Goal: Transaction & Acquisition: Purchase product/service

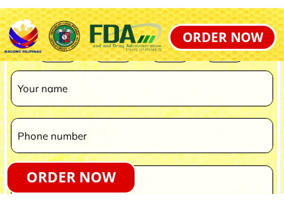
scroll to position [3538, 0]
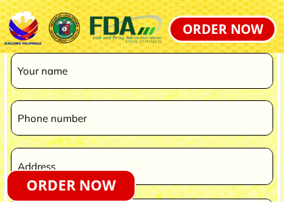
click at [179, 127] on input "tel" at bounding box center [142, 117] width 256 height 33
click at [147, 74] on input "text" at bounding box center [142, 70] width 256 height 34
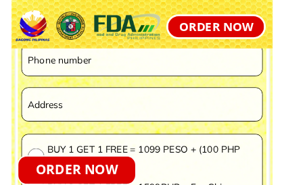
scroll to position [3590, 0]
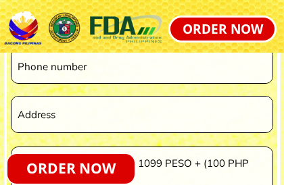
type input "Manasseh Digdigan"
click at [149, 76] on input "tel" at bounding box center [142, 65] width 256 height 33
type input "0946 3438 764"
click at [55, 173] on p "ORDER NOW" at bounding box center [70, 169] width 127 height 30
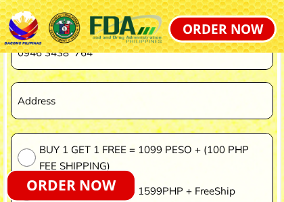
scroll to position [3604, 0]
click at [183, 111] on input "text" at bounding box center [142, 101] width 256 height 36
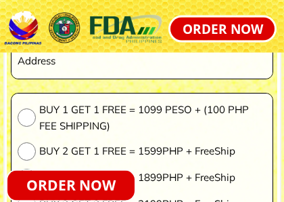
scroll to position [3644, 0]
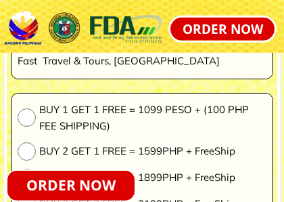
type input "Fast Travel & Tours, [GEOGRAPHIC_DATA]"
click at [31, 120] on input "radio" at bounding box center [27, 117] width 18 height 18
radio input "true"
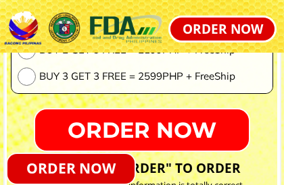
scroll to position [3797, 0]
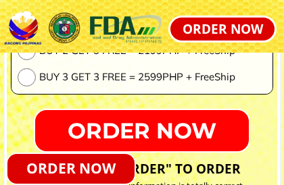
click at [231, 38] on p "ORDER NOW" at bounding box center [223, 29] width 104 height 23
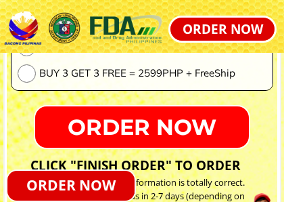
scroll to position [3803, 0]
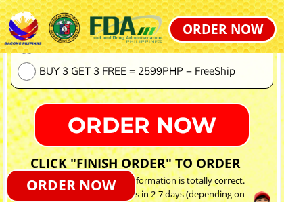
click at [170, 128] on p "ORDER NOW" at bounding box center [141, 124] width 223 height 43
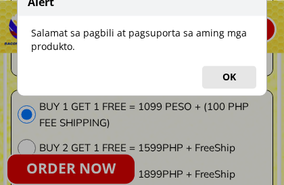
scroll to position [3644, 0]
